Goal: Browse casually

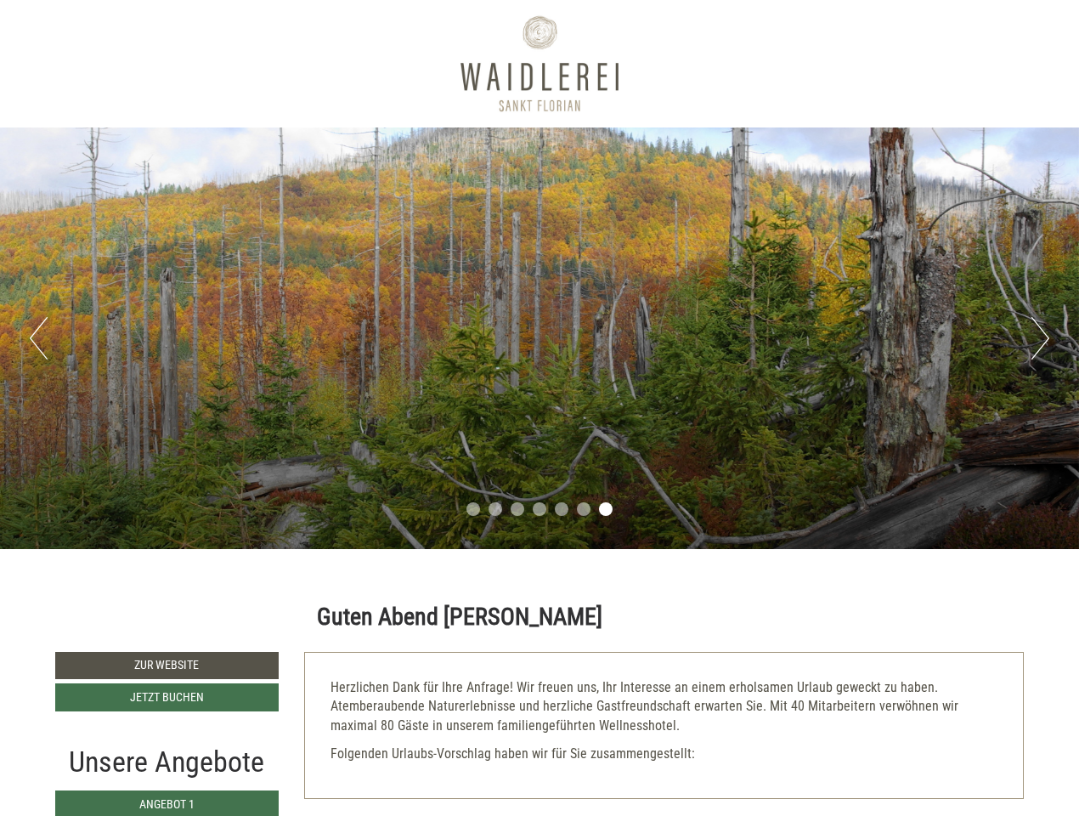
click at [540, 408] on div "Previous Next 1 2 3 4 5 6 7" at bounding box center [539, 337] width 1079 height 421
click at [38, 338] on button "Previous" at bounding box center [39, 338] width 18 height 42
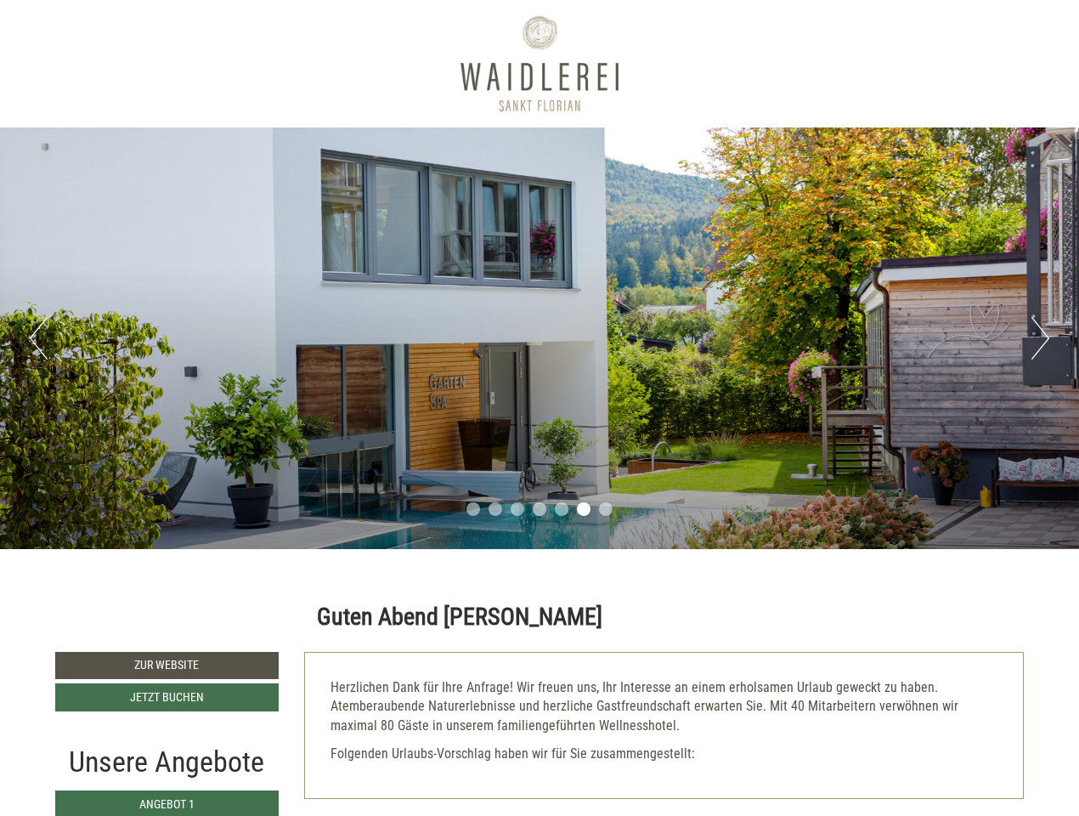
click at [540, 338] on div "Previous Next 1 2 3 4 5 6 7" at bounding box center [539, 337] width 1079 height 421
click at [1040, 338] on button "Next" at bounding box center [1041, 338] width 18 height 42
click at [473, 509] on li "1" at bounding box center [473, 509] width 14 height 14
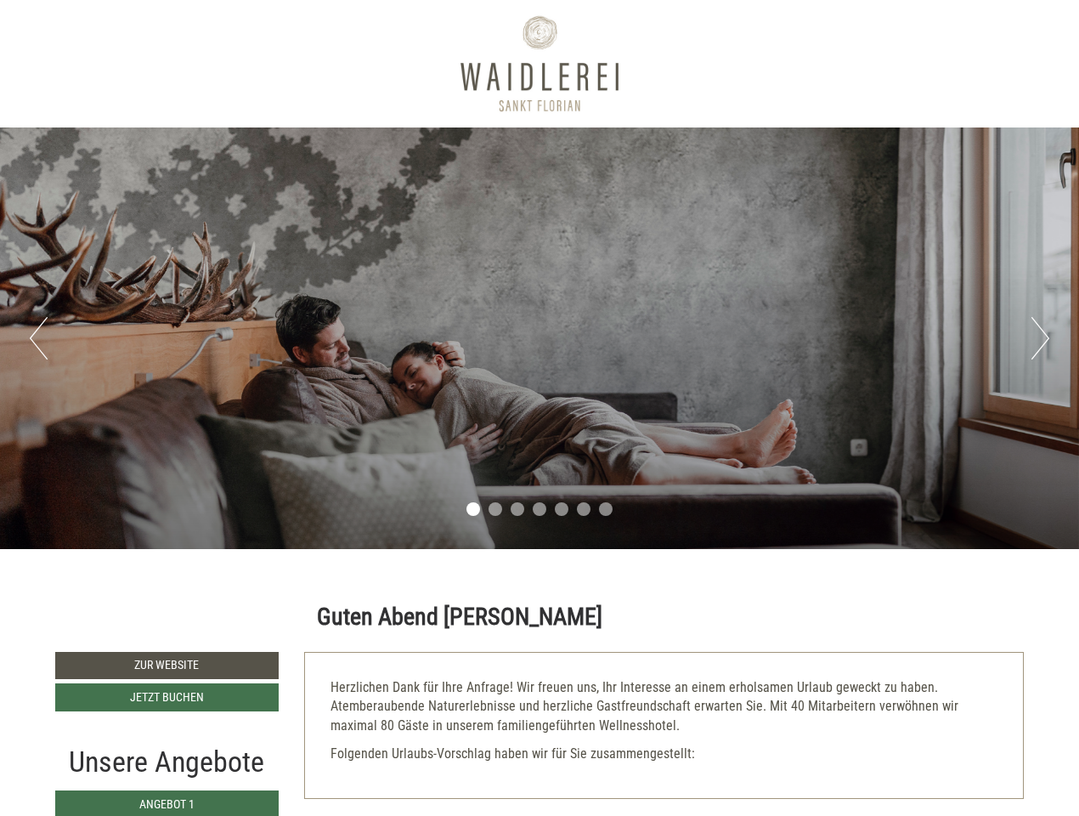
click at [495, 509] on li "2" at bounding box center [496, 509] width 14 height 14
click at [517, 509] on li "3" at bounding box center [518, 509] width 14 height 14
click at [540, 509] on li "4" at bounding box center [540, 509] width 14 height 14
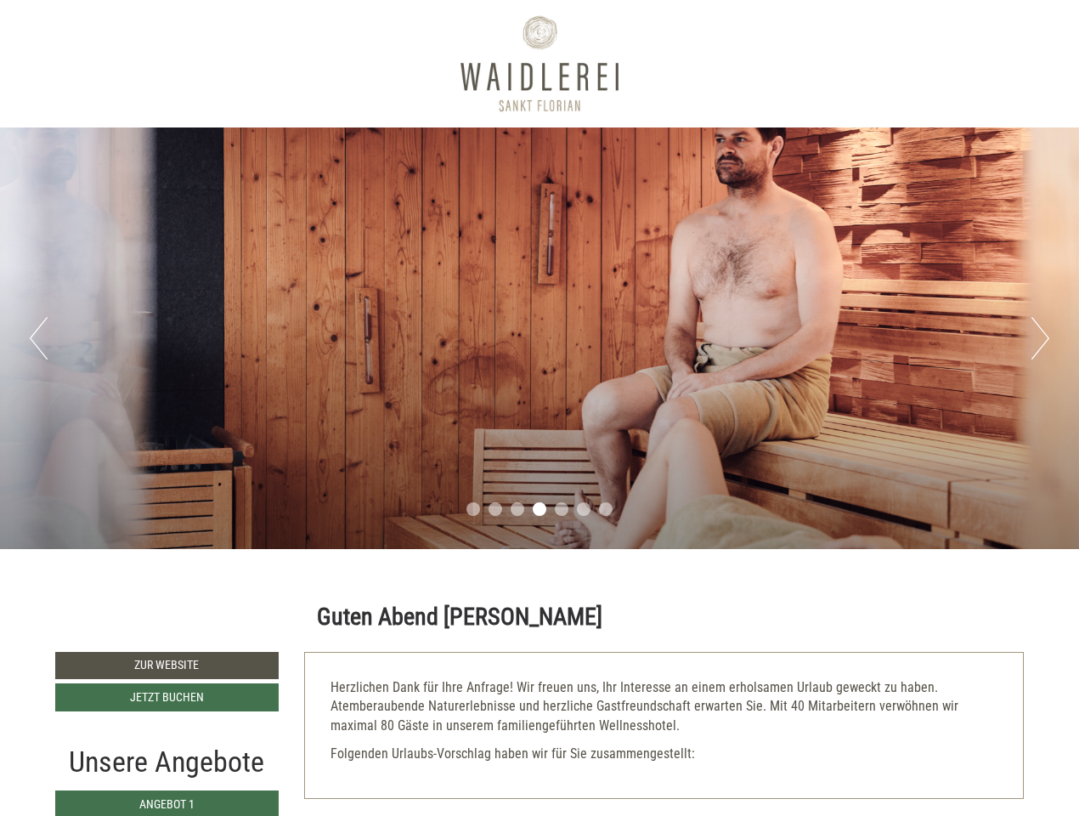
click at [562, 509] on li "5" at bounding box center [562, 509] width 14 height 14
click at [584, 509] on li "6" at bounding box center [584, 509] width 14 height 14
